Goal: Task Accomplishment & Management: Complete application form

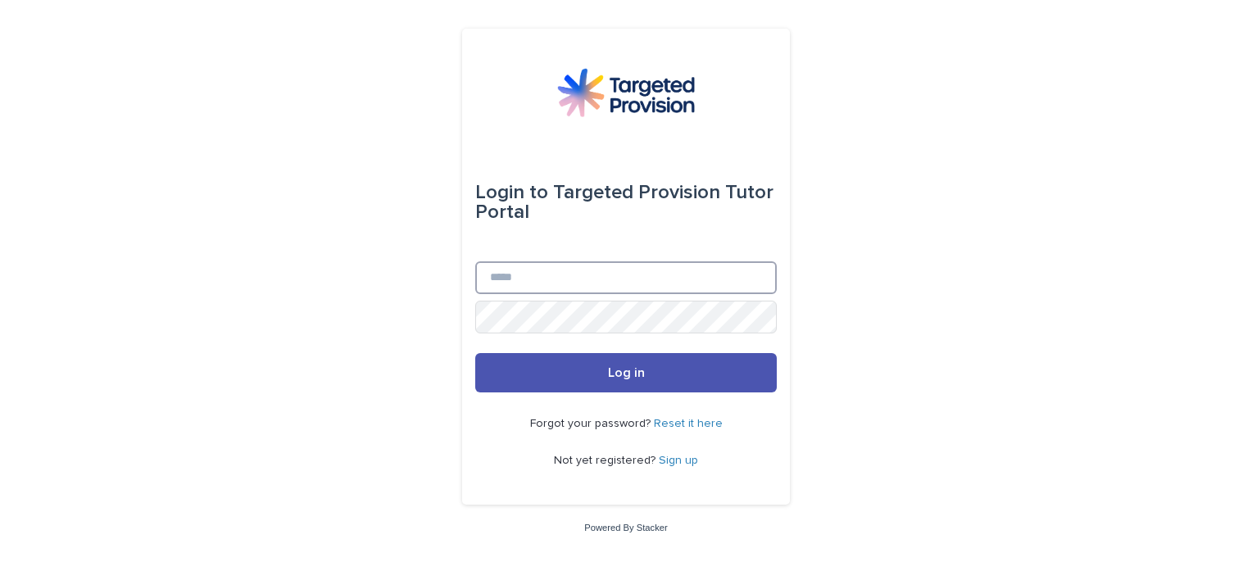
click at [570, 283] on input "Email" at bounding box center [626, 277] width 302 height 33
type input "**********"
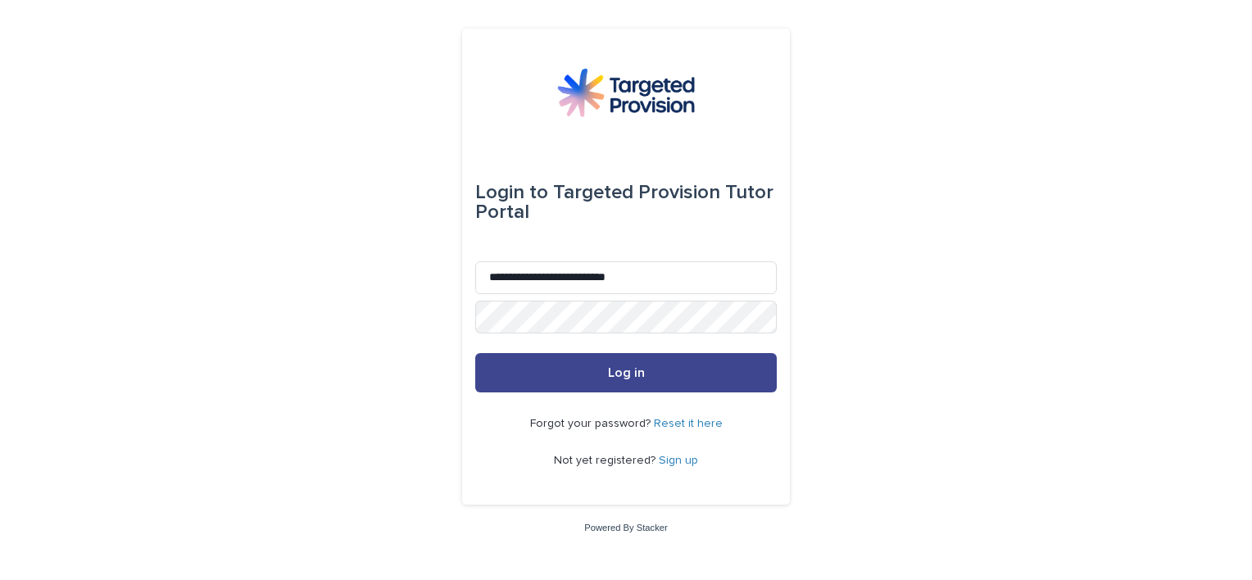
click at [598, 374] on button "Log in" at bounding box center [626, 372] width 302 height 39
